Goal: Transaction & Acquisition: Obtain resource

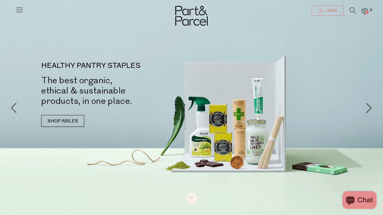
click at [332, 12] on span "Login" at bounding box center [330, 10] width 13 height 5
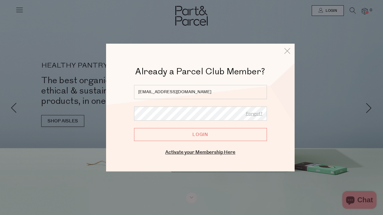
click at [202, 135] on input "Login" at bounding box center [200, 134] width 133 height 13
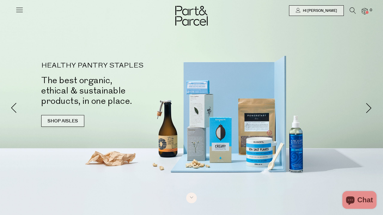
click at [55, 124] on link "SHOP AISLES" at bounding box center [62, 121] width 43 height 12
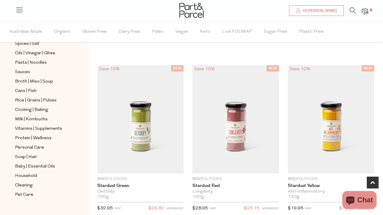
scroll to position [218, 0]
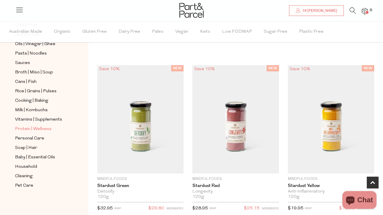
click at [36, 126] on span "Protein | Wellness" at bounding box center [33, 129] width 37 height 7
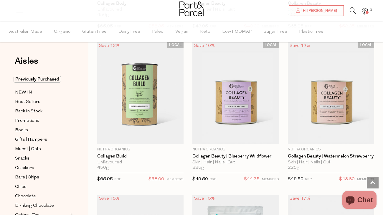
scroll to position [951, 0]
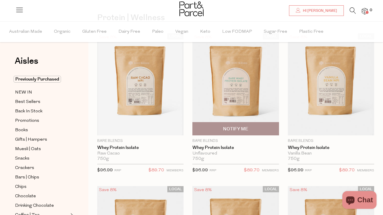
scroll to position [44, 0]
click at [244, 129] on span "Notify Me" at bounding box center [235, 129] width 25 height 6
type input "Notify when available"
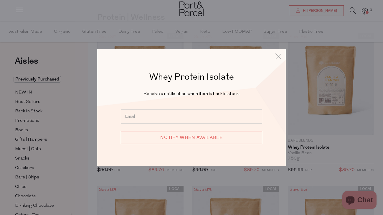
click at [200, 120] on input "email" at bounding box center [192, 116] width 142 height 14
type input "[EMAIL_ADDRESS][DOMAIN_NAME]"
click at [193, 144] on div "[EMAIL_ADDRESS][DOMAIN_NAME] Notify when available" at bounding box center [191, 130] width 159 height 42
click at [193, 140] on input "Notify when available" at bounding box center [192, 137] width 142 height 13
type input "We will be in touch"
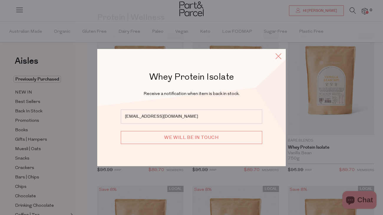
click at [278, 55] on icon at bounding box center [278, 56] width 9 height 9
click at [279, 56] on icon at bounding box center [278, 56] width 9 height 9
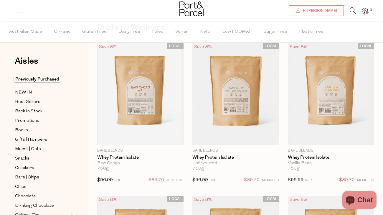
scroll to position [34, 0]
